Goal: Task Accomplishment & Management: Manage account settings

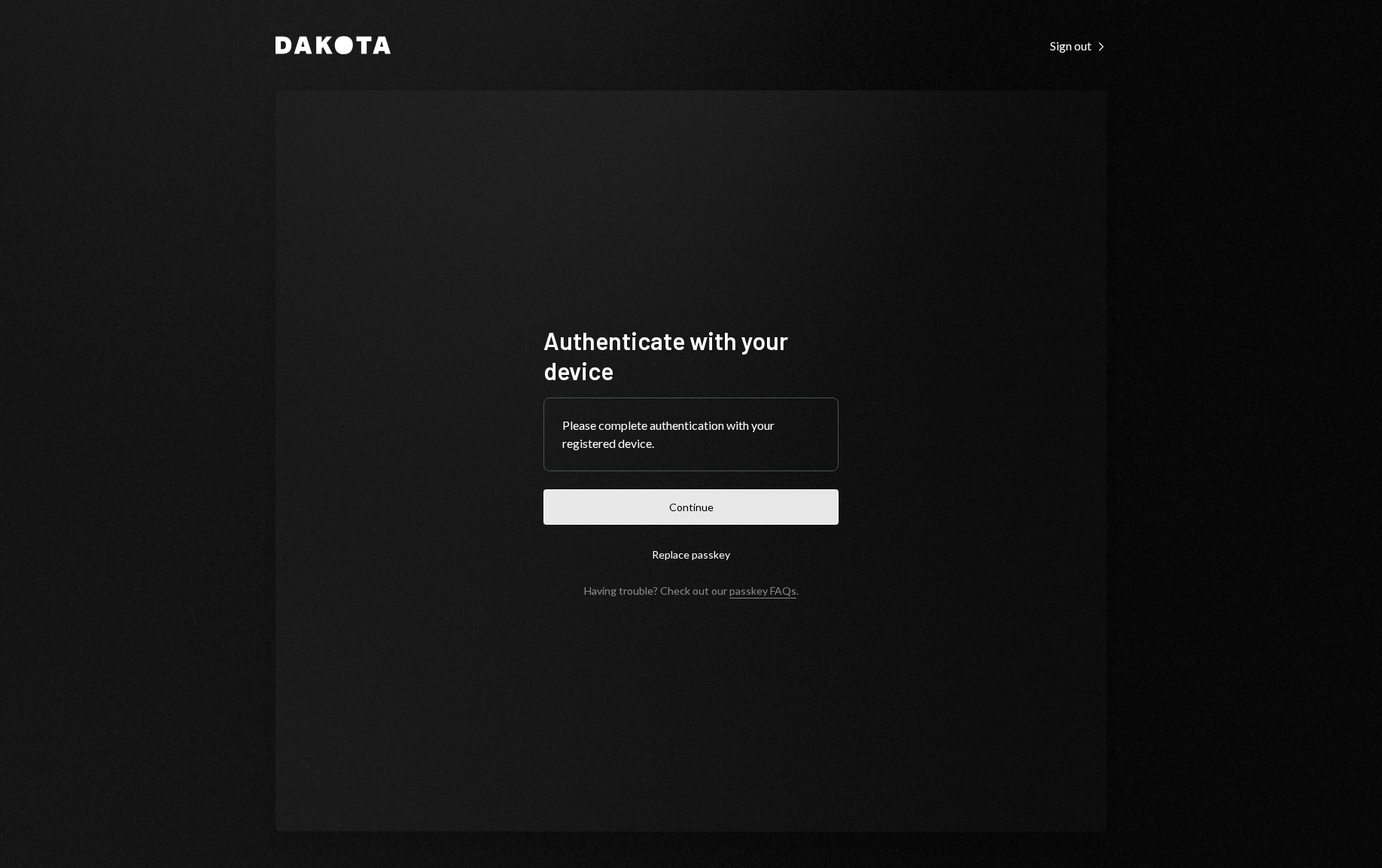
click at [678, 506] on button "Continue" at bounding box center [690, 507] width 295 height 35
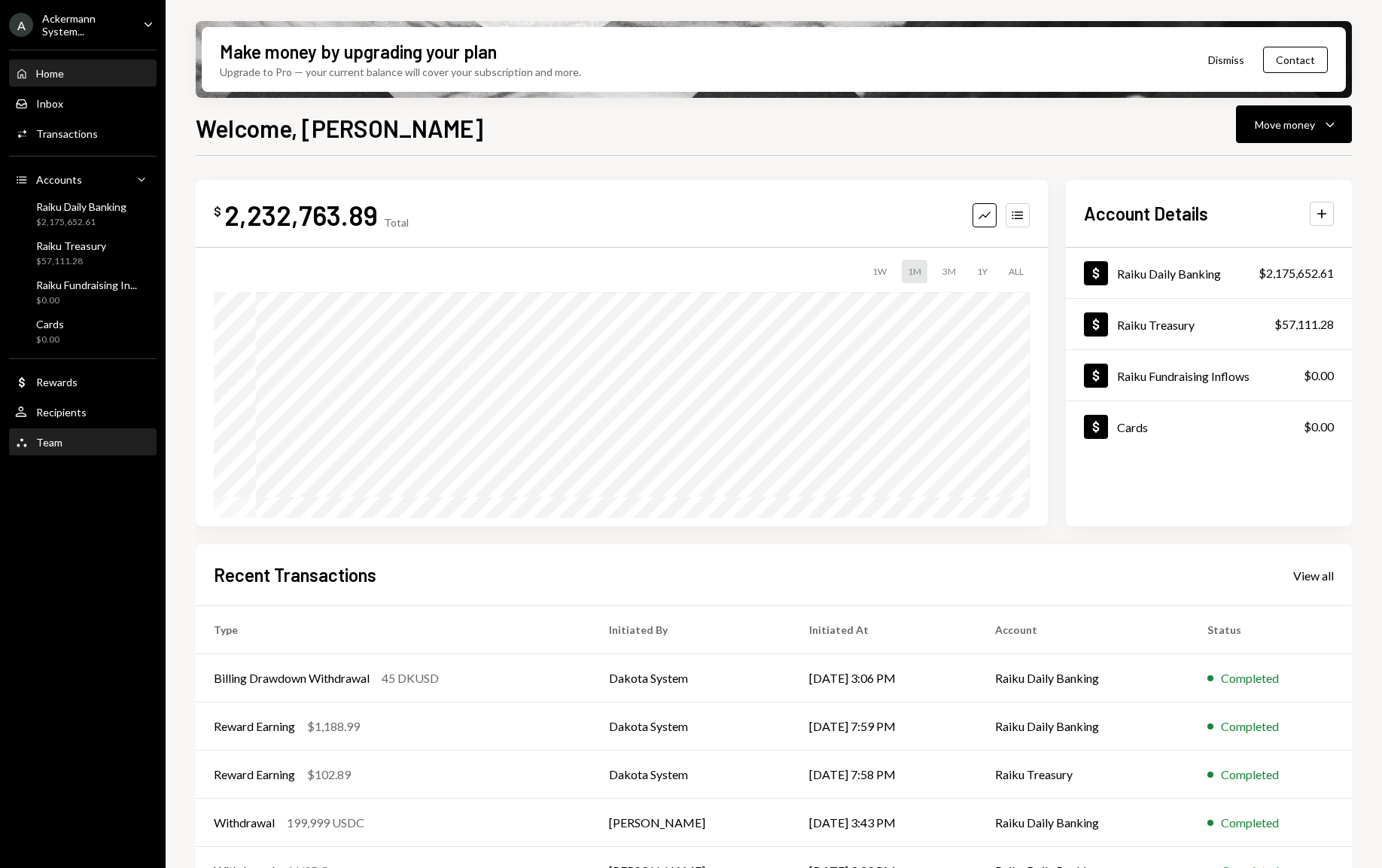
click at [57, 453] on div "Team Team" at bounding box center [83, 442] width 135 height 25
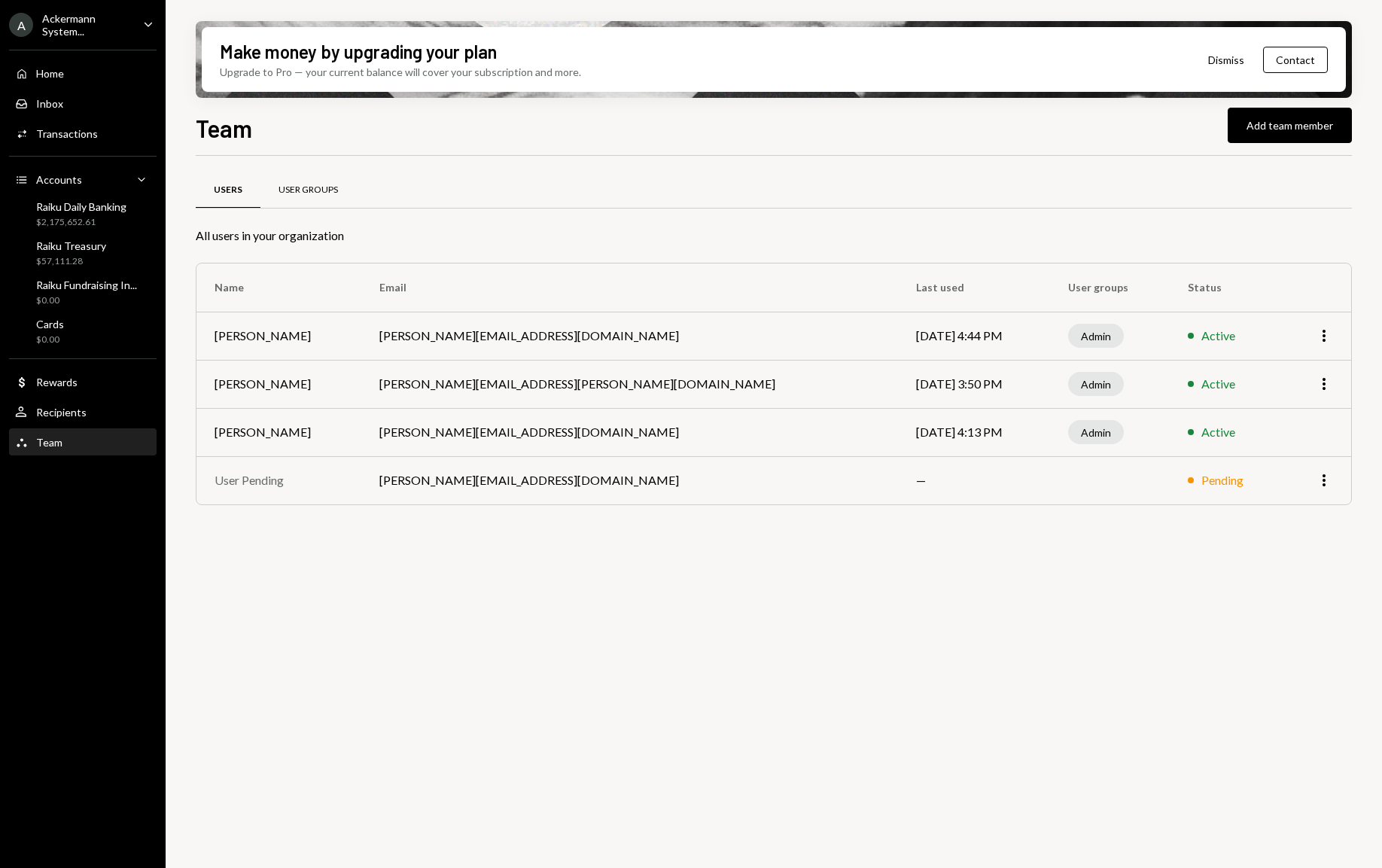
click at [317, 198] on div "User Groups" at bounding box center [308, 190] width 95 height 36
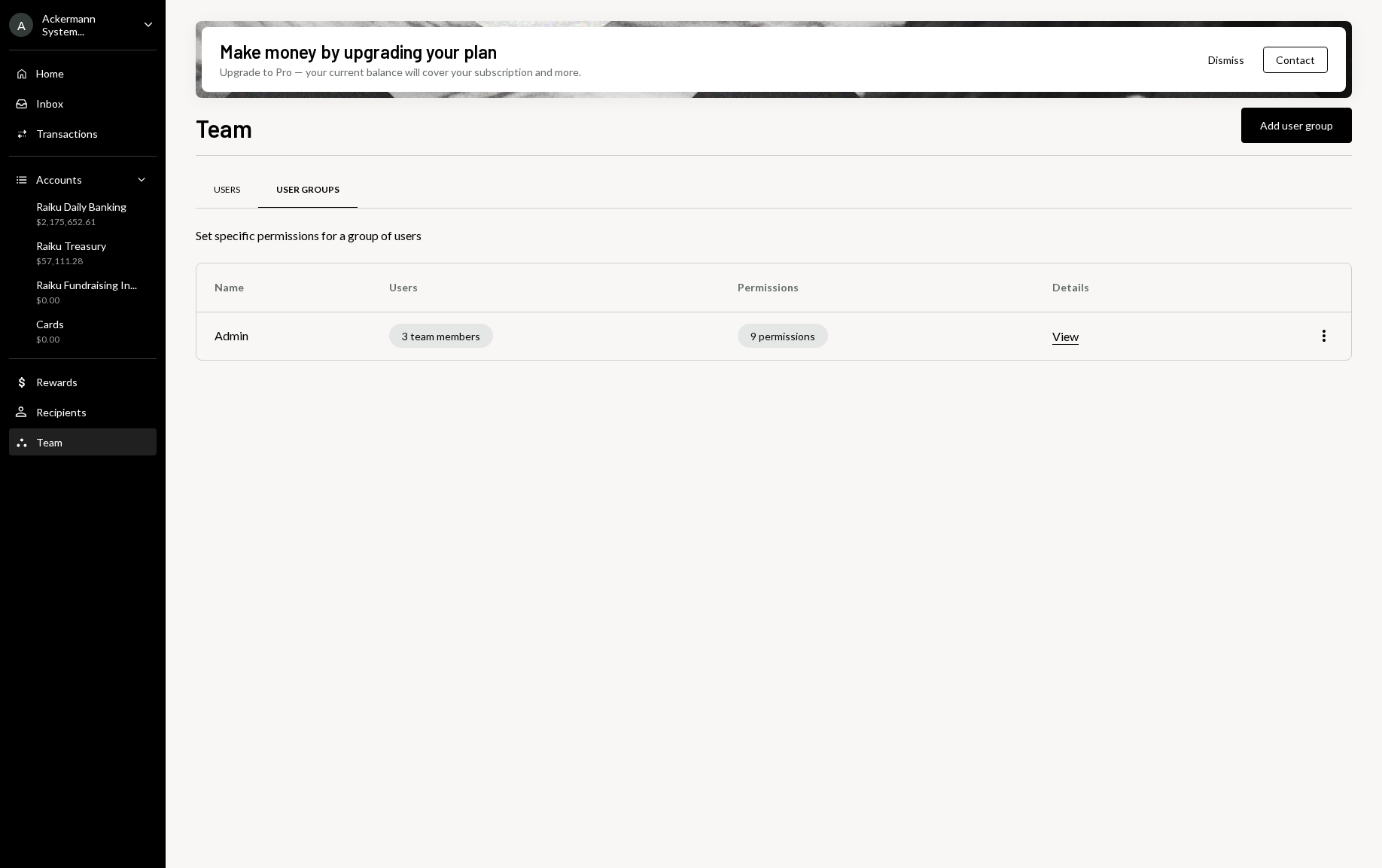
click at [245, 192] on div "Users" at bounding box center [226, 190] width 62 height 36
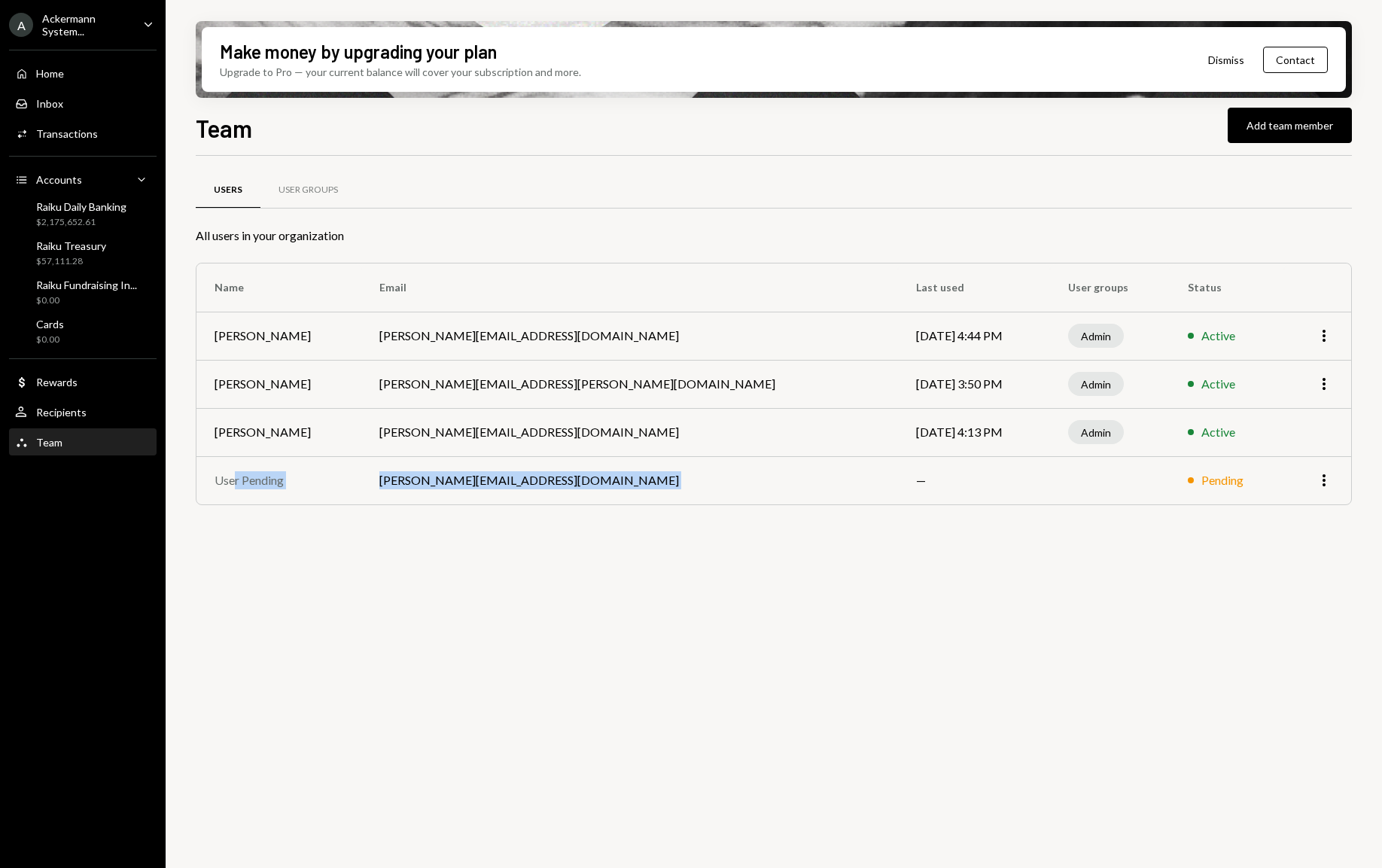
drag, startPoint x: 232, startPoint y: 476, endPoint x: 737, endPoint y: 481, distance: 505.0
click at [737, 481] on tr "User Pending [PERSON_NAME][EMAIL_ADDRESS][DOMAIN_NAME] — Pending More" at bounding box center [773, 480] width 1155 height 48
click at [1330, 474] on icon "More" at bounding box center [1324, 479] width 18 height 18
click at [1267, 516] on div "Remove" at bounding box center [1290, 513] width 75 height 26
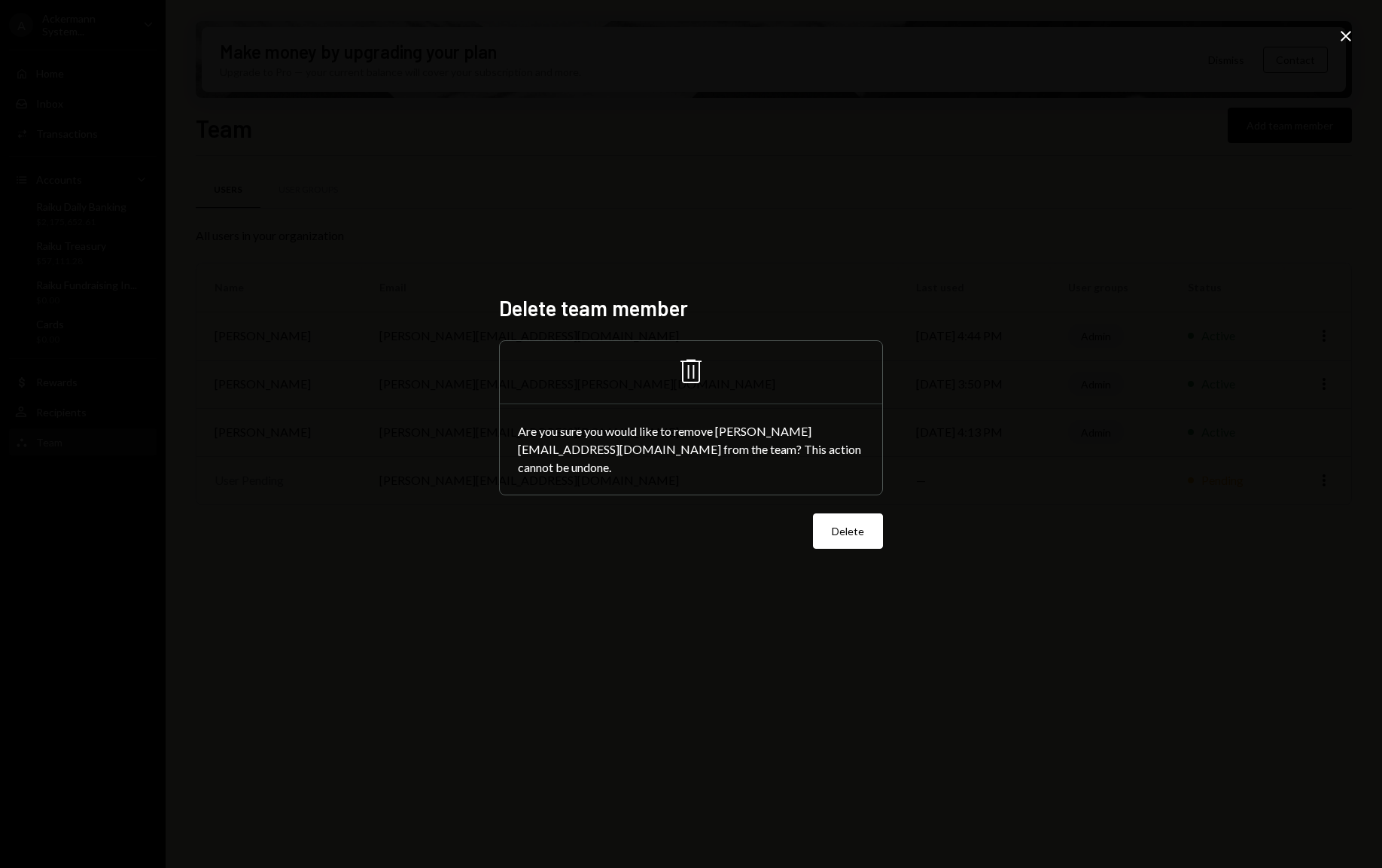
click at [1000, 436] on div "Delete team member Trash Are you sure you would like to remove [PERSON_NAME][EM…" at bounding box center [691, 434] width 1382 height 868
click at [1350, 36] on icon "Close" at bounding box center [1345, 35] width 18 height 18
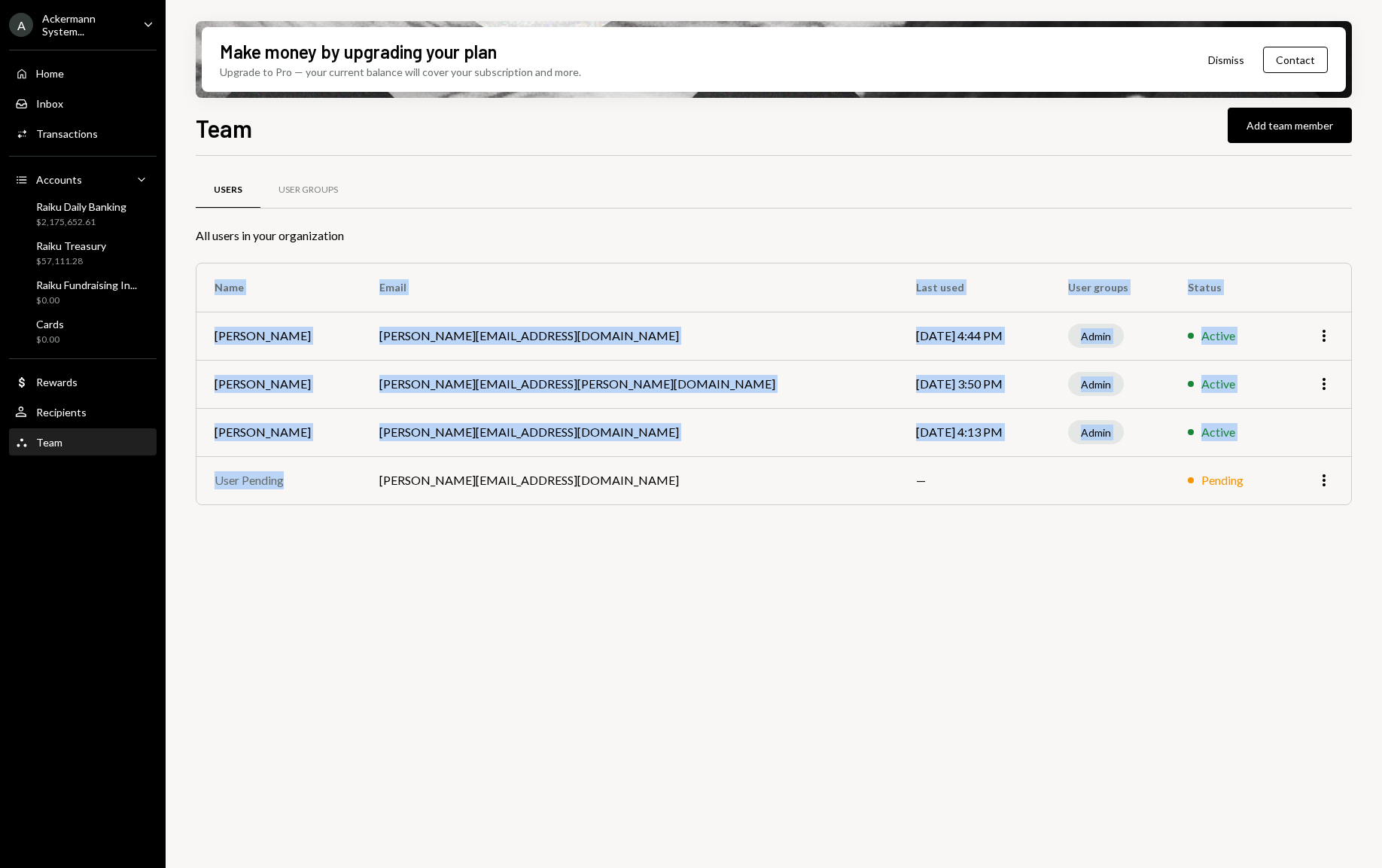
drag, startPoint x: 338, startPoint y: 475, endPoint x: 1275, endPoint y: 486, distance: 937.1
click at [1275, 486] on tr "User Pending [PERSON_NAME][EMAIL_ADDRESS][DOMAIN_NAME] — Pending More" at bounding box center [773, 480] width 1155 height 48
click at [318, 184] on div "User Groups" at bounding box center [308, 190] width 59 height 13
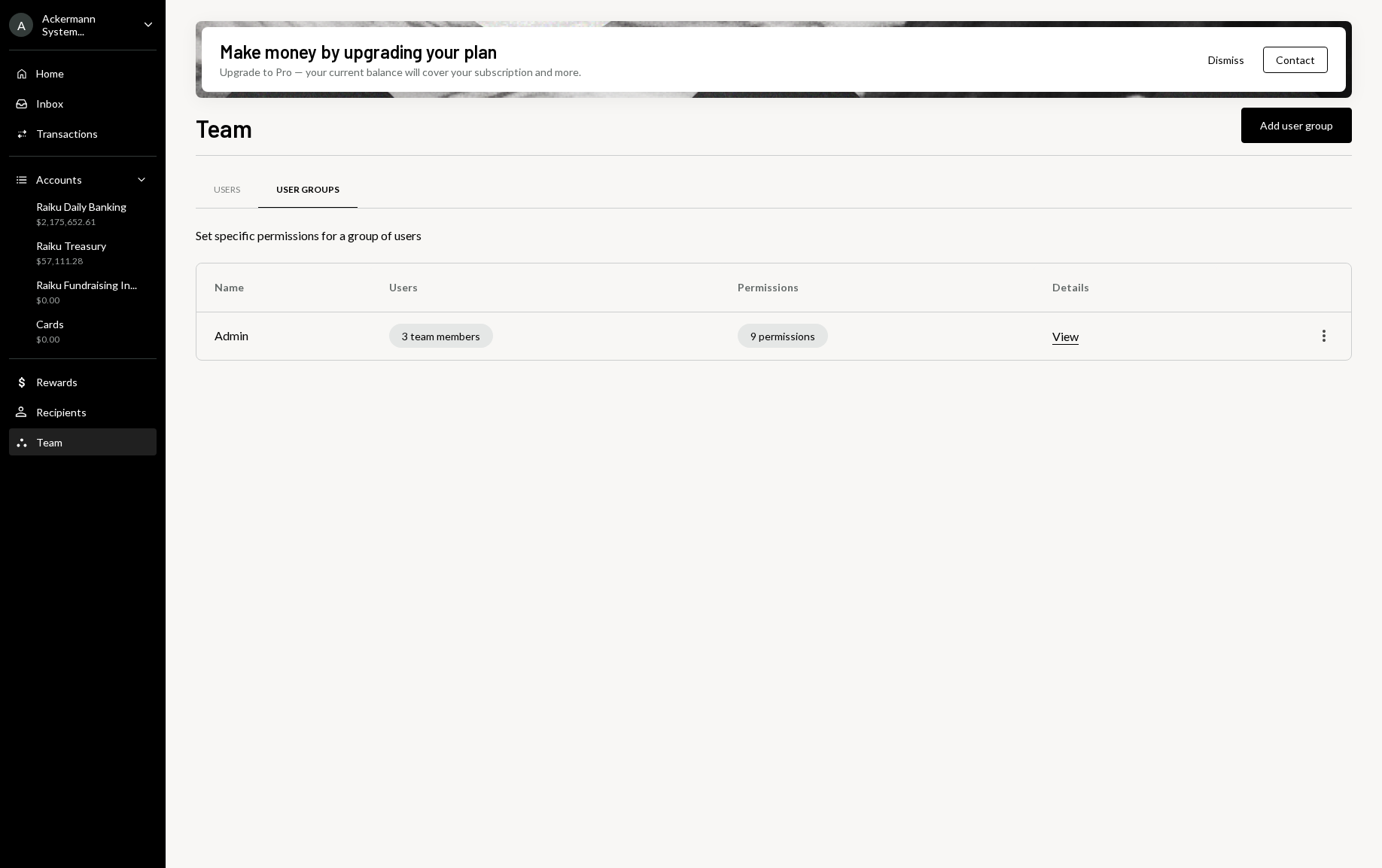
click at [1317, 339] on icon "More" at bounding box center [1324, 336] width 18 height 18
click at [1263, 367] on div "Edit" at bounding box center [1290, 369] width 75 height 26
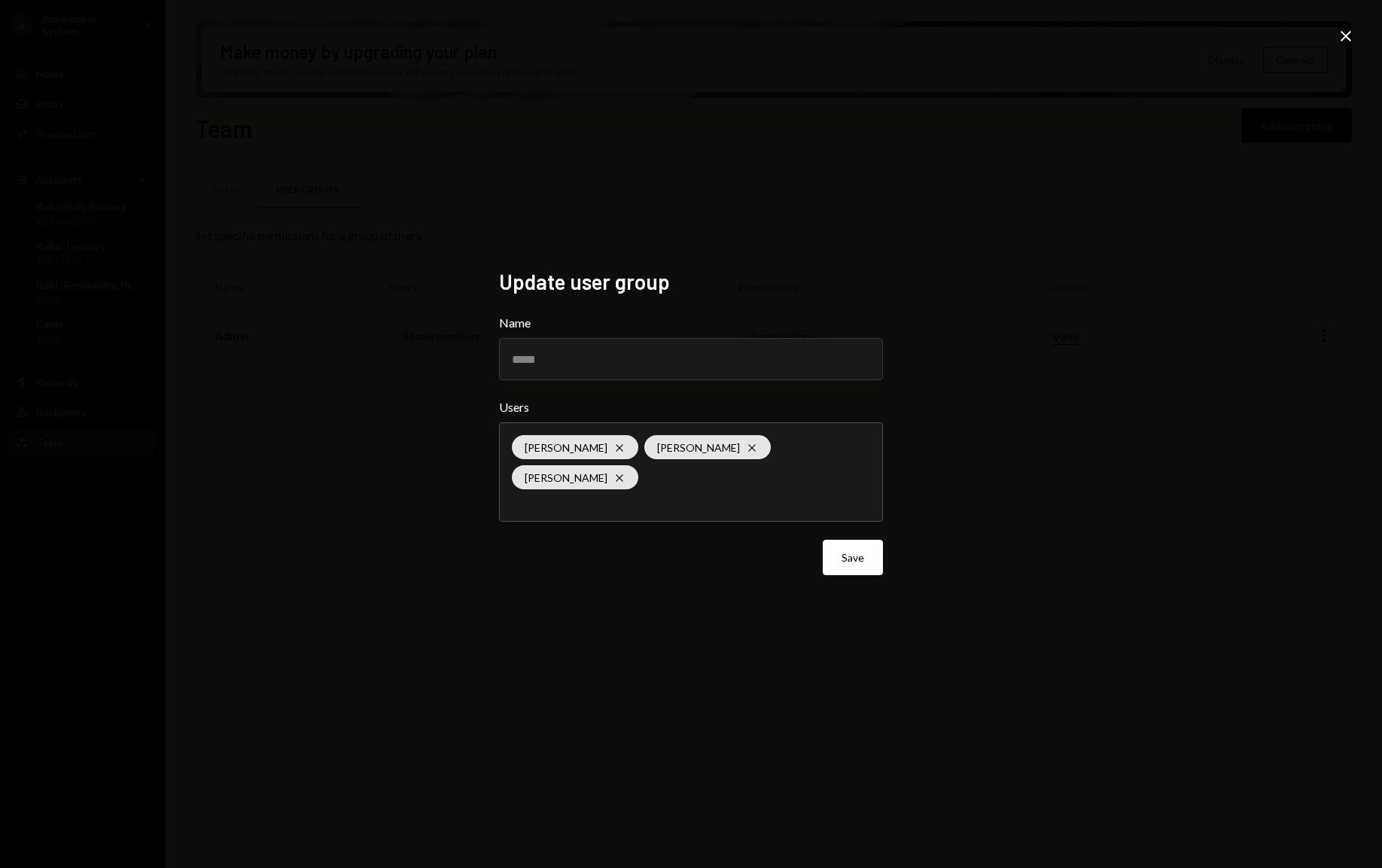
click at [1354, 25] on div "Update user group Name ***** Users [PERSON_NAME] Cross [PERSON_NAME] [PERSON_NA…" at bounding box center [691, 434] width 1382 height 868
click at [1350, 32] on icon at bounding box center [1346, 36] width 11 height 11
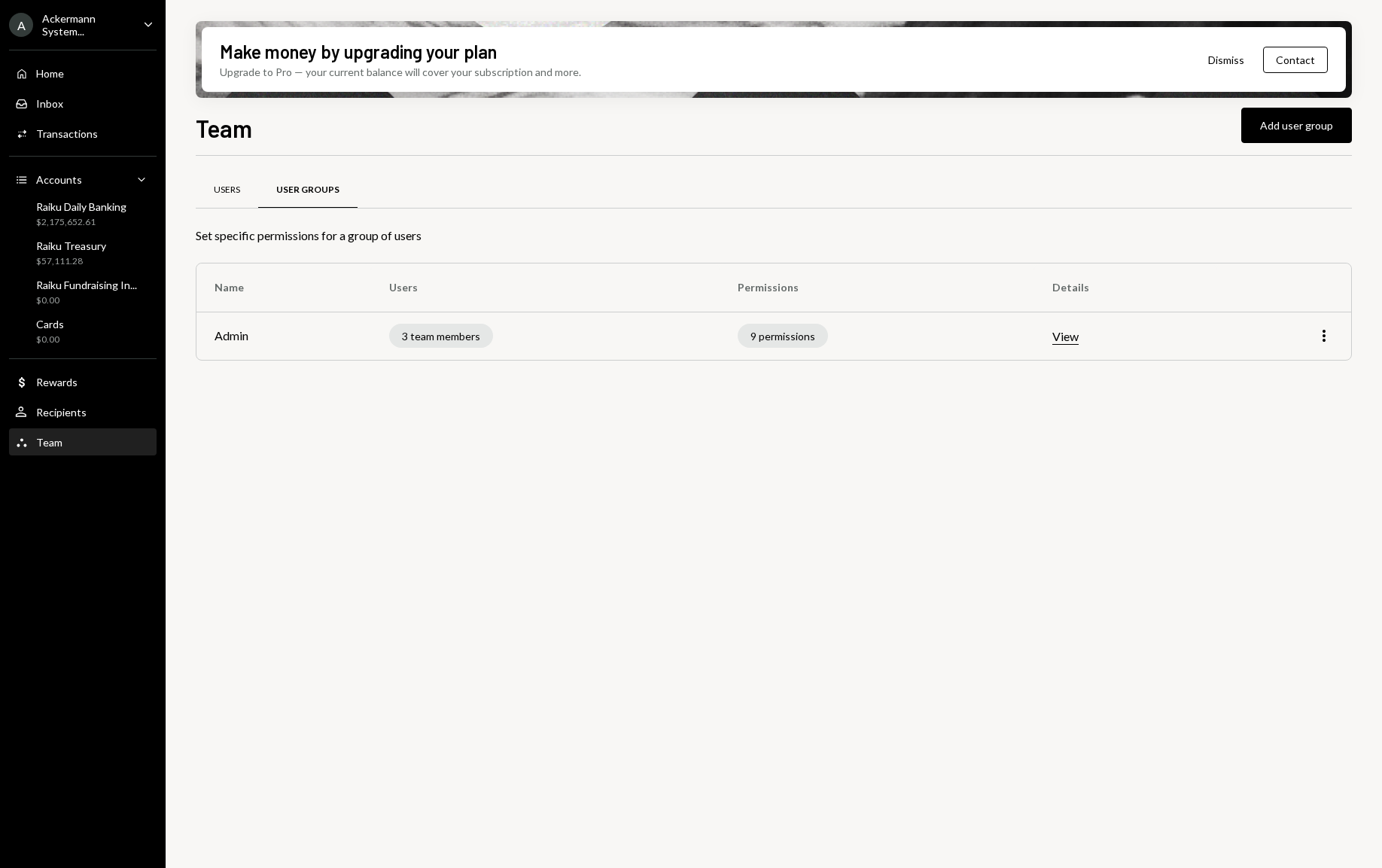
click at [226, 177] on div "Users" at bounding box center [226, 190] width 62 height 36
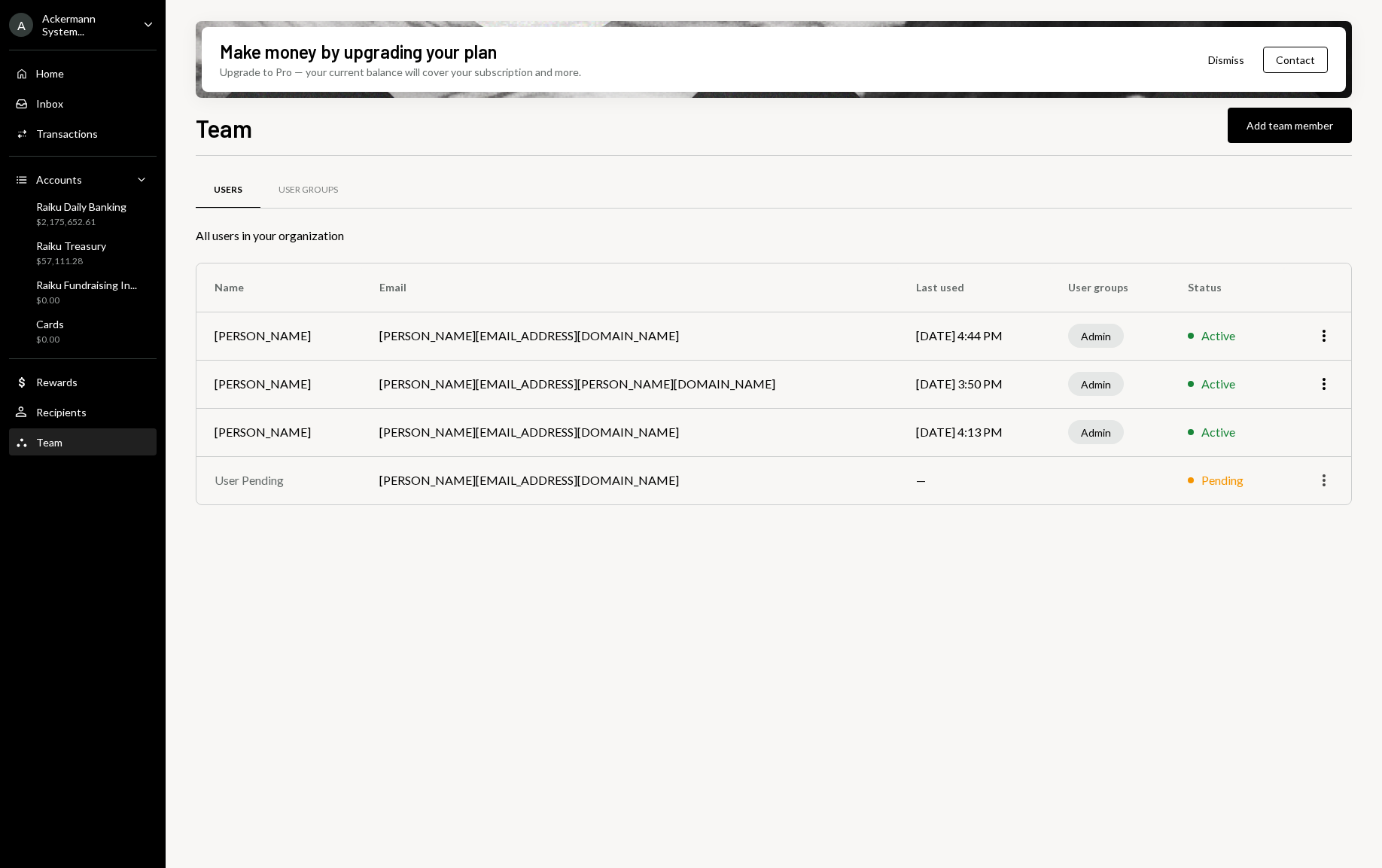
click at [1316, 482] on icon "More" at bounding box center [1324, 479] width 18 height 18
click at [1295, 512] on div "Remove" at bounding box center [1290, 513] width 75 height 26
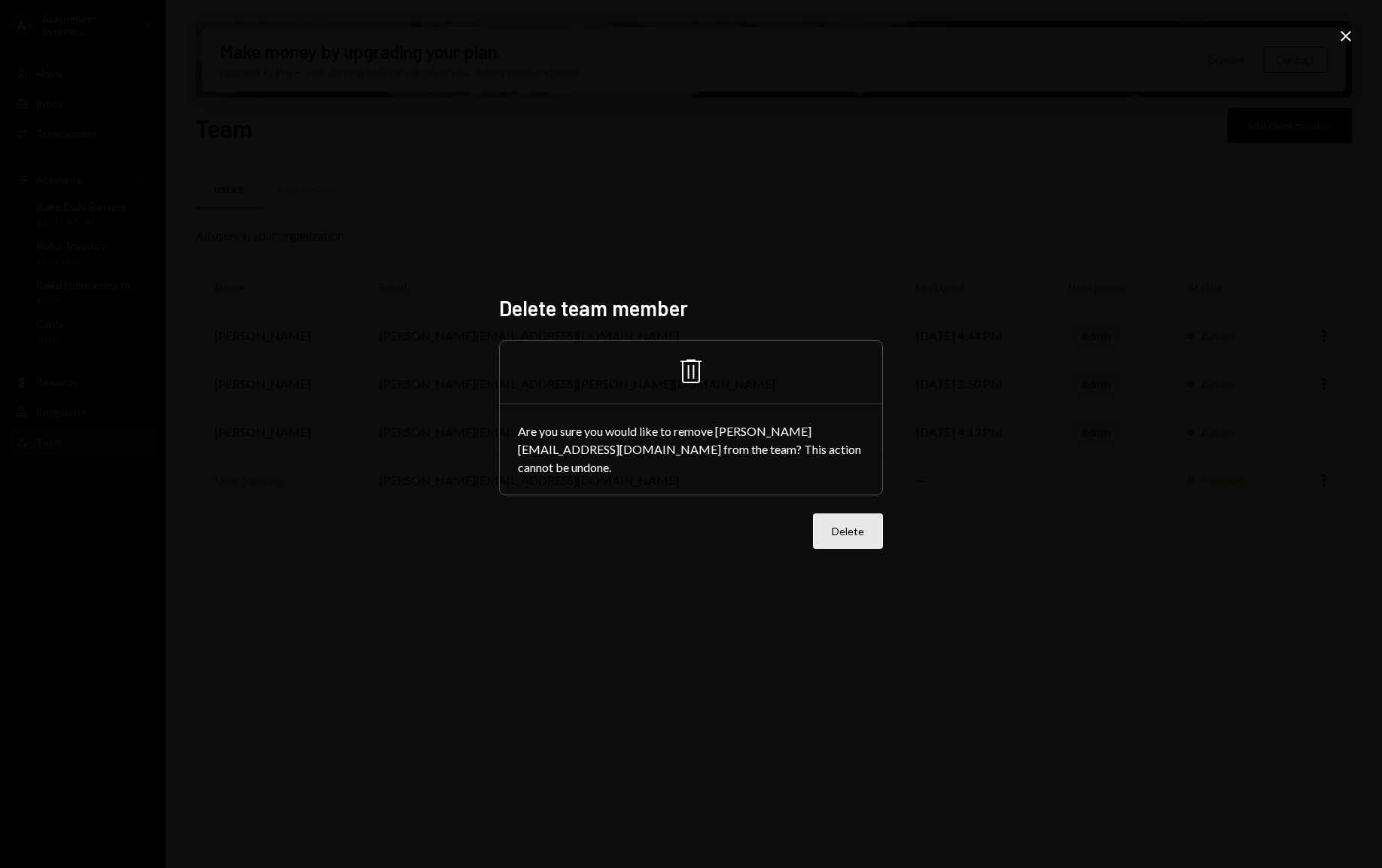
click at [832, 528] on button "Delete" at bounding box center [848, 531] width 70 height 35
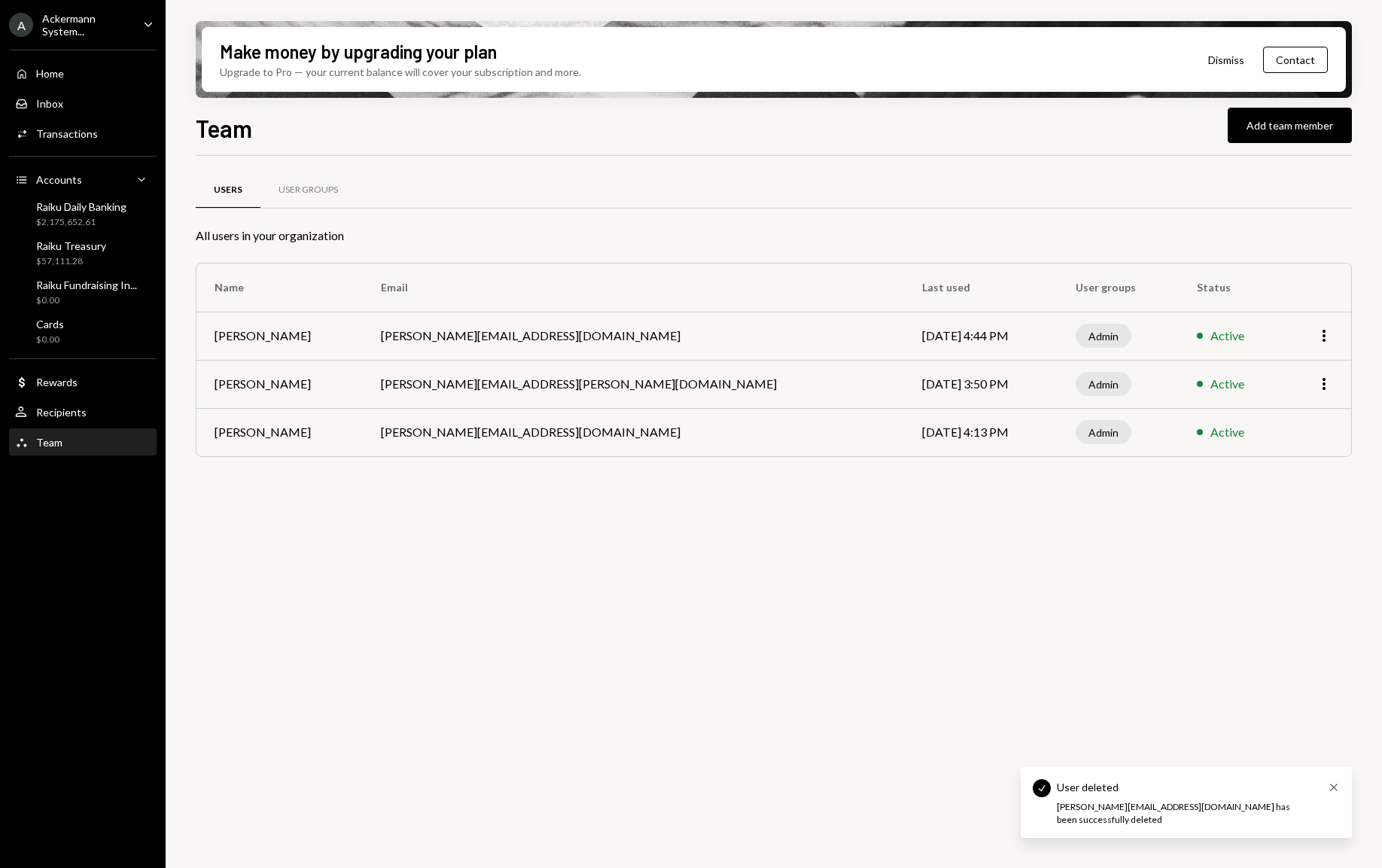
click at [1334, 793] on icon "Cross" at bounding box center [1334, 787] width 12 height 12
click at [117, 17] on div "Ackermann System..." at bounding box center [86, 25] width 88 height 25
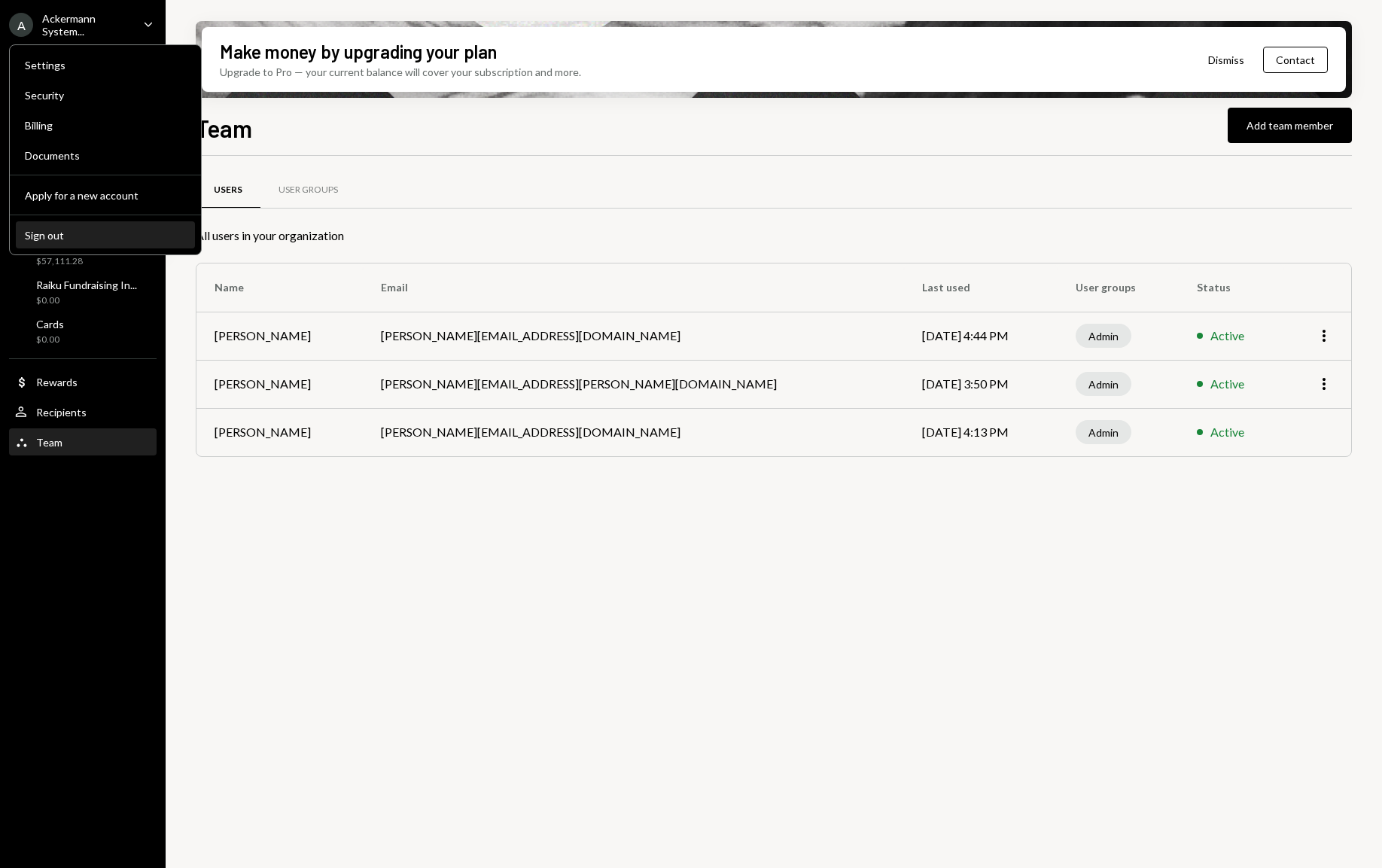
click at [73, 231] on div "Sign out" at bounding box center [105, 235] width 161 height 13
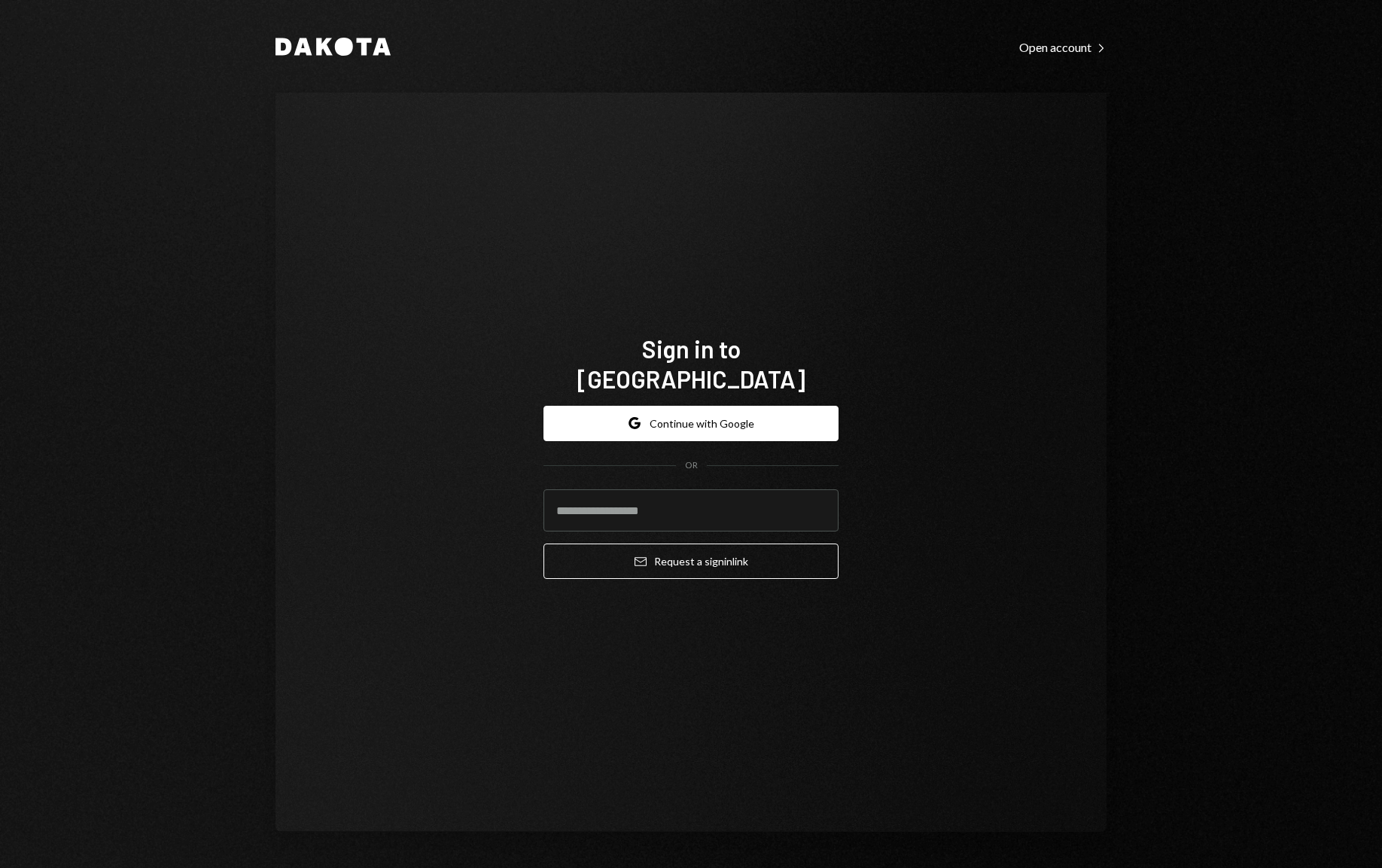
click at [336, 411] on div "Sign in to [GEOGRAPHIC_DATA] Google Continue with Google OR Email Request a sig…" at bounding box center [691, 462] width 831 height 739
